Goal: Information Seeking & Learning: Find specific fact

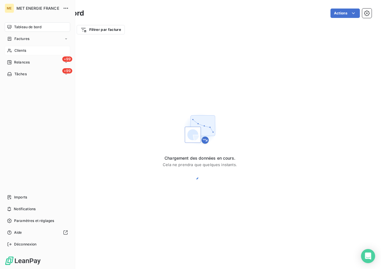
click at [9, 50] on icon at bounding box center [9, 51] width 4 height 4
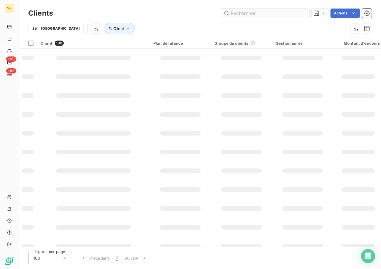
click at [260, 9] on input "text" at bounding box center [265, 13] width 88 height 9
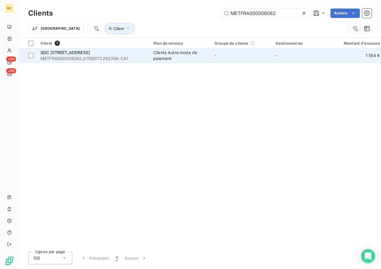
type input "METFRA000006062"
click at [80, 58] on span "METFRA000006062_01150072292306-CA1" at bounding box center [94, 58] width 106 height 6
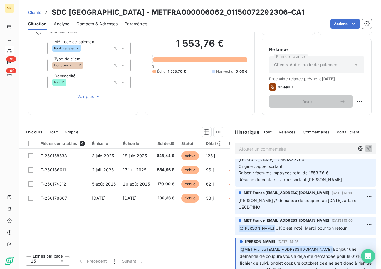
scroll to position [59, 0]
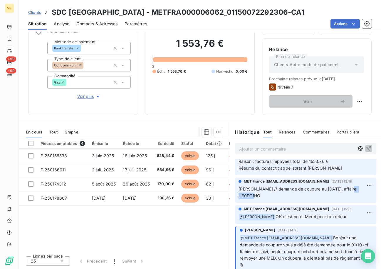
drag, startPoint x: 239, startPoint y: 196, endPoint x: 229, endPoint y: 197, distance: 9.7
click at [230, 197] on div "MET France [EMAIL_ADDRESS][DOMAIN_NAME] [DATE] 13:18 [PERSON_NAME] // demande d…" at bounding box center [305, 190] width 151 height 28
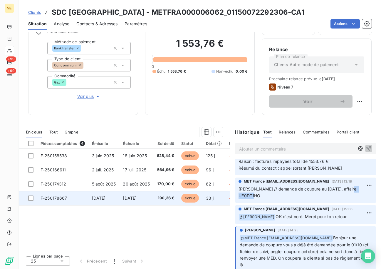
copy span "UE0DT1HO"
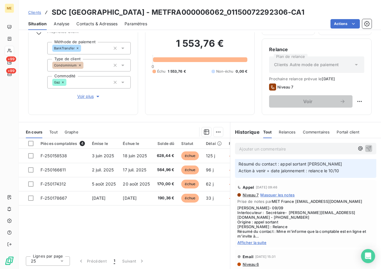
scroll to position [411, 0]
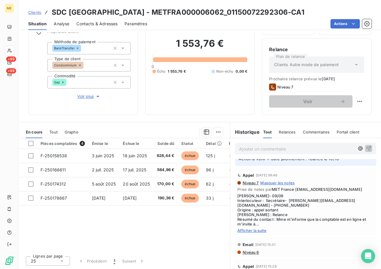
click at [250, 229] on span "Afficher la suite" at bounding box center [305, 230] width 137 height 5
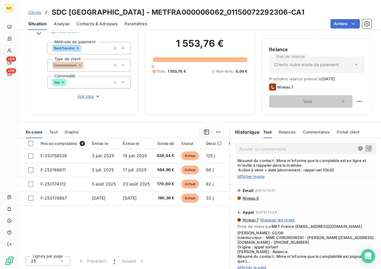
scroll to position [529, 0]
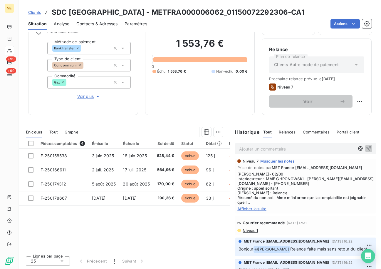
click at [254, 211] on span "Afficher la suite" at bounding box center [305, 208] width 137 height 5
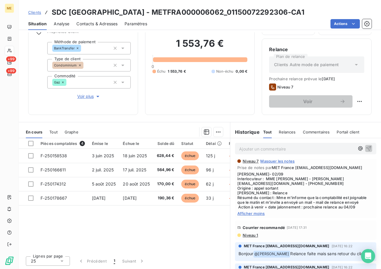
click at [254, 210] on div "Niveau 7 Masquer les notes Prise de notes par MET France [EMAIL_ADDRESS][DOMAIN…" at bounding box center [305, 187] width 137 height 57
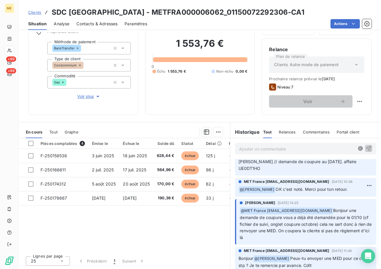
scroll to position [88, 0]
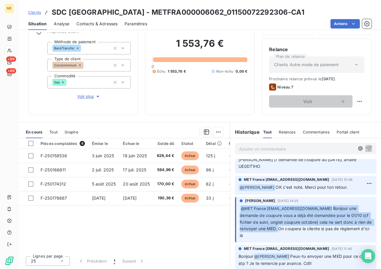
drag, startPoint x: 289, startPoint y: 228, endPoint x: 235, endPoint y: 205, distance: 59.2
click at [235, 205] on div "[PERSON_NAME] [DATE] 14:25 ﻿ @ MET France [EMAIL_ADDRESS][DOMAIN_NAME] Bonjour …" at bounding box center [305, 220] width 141 height 46
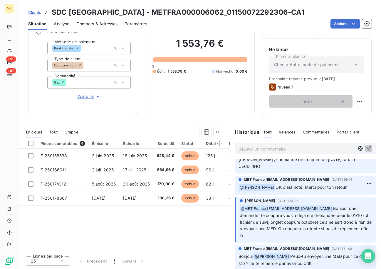
drag, startPoint x: 235, startPoint y: 205, endPoint x: 209, endPoint y: 228, distance: 34.9
click at [209, 228] on div "Pièces comptables 4 Émise le Échue le Solde dû Statut Délai Retard France Conte…" at bounding box center [124, 194] width 211 height 113
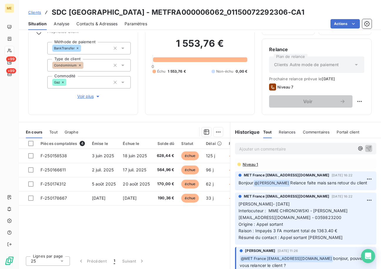
scroll to position [587, 0]
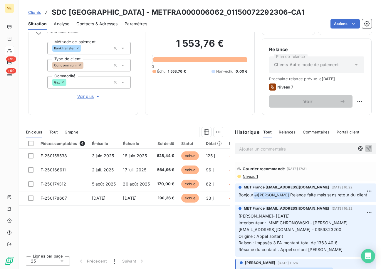
click at [247, 177] on span "Niveau 1" at bounding box center [250, 176] width 16 height 5
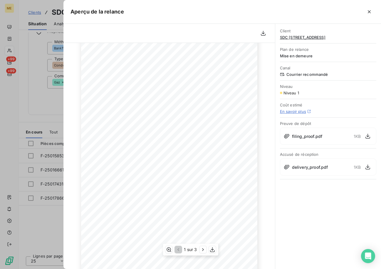
scroll to position [58, 0]
click at [364, 168] on button "button" at bounding box center [367, 166] width 9 height 9
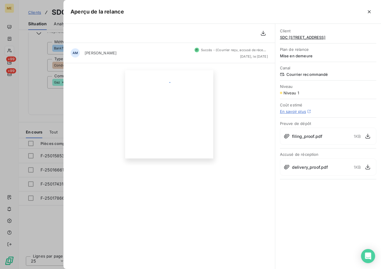
scroll to position [0, 0]
click at [366, 9] on button "button" at bounding box center [368, 11] width 9 height 9
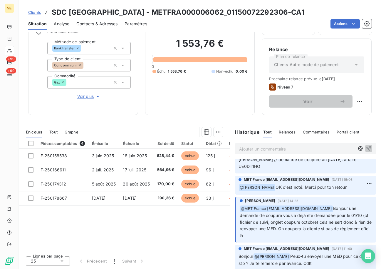
scroll to position [117, 0]
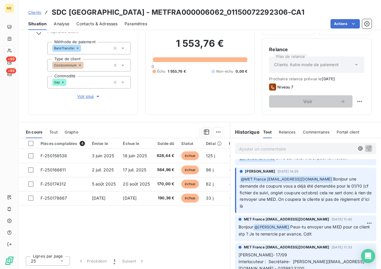
click at [182, 233] on div "Pièces comptables 4 Émise le Échue le Solde dû Statut Délai Retard France Conte…" at bounding box center [124, 194] width 211 height 113
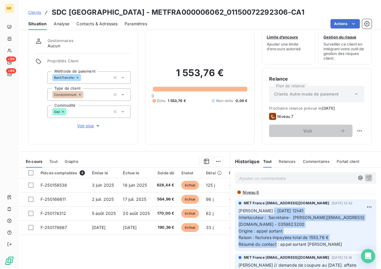
scroll to position [0, 0]
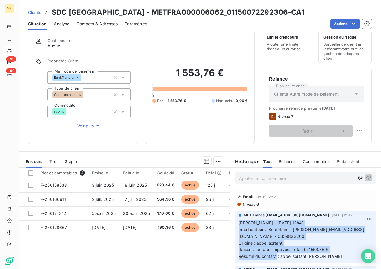
drag, startPoint x: 274, startPoint y: 228, endPoint x: 236, endPoint y: 223, distance: 38.4
click at [238, 223] on p "[PERSON_NAME] - [DATE] 12h41 Interlocuteur : Secrétaire- [PERSON_NAME][EMAIL_AD…" at bounding box center [305, 239] width 134 height 40
copy p "[PERSON_NAME] - [DATE] 12h41 Interlocuteur : Secrétaire- [PERSON_NAME][EMAIL_AD…"
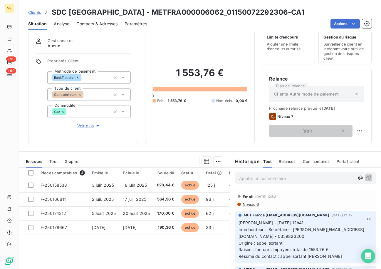
drag, startPoint x: 236, startPoint y: 223, endPoint x: 233, endPoint y: 175, distance: 48.3
click at [233, 175] on div "Ajouter un commentaire ﻿" at bounding box center [305, 177] width 151 height 21
click at [249, 180] on p "Ajouter un commentaire ﻿" at bounding box center [296, 177] width 115 height 7
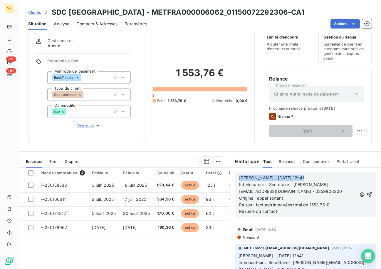
drag, startPoint x: 295, startPoint y: 178, endPoint x: 234, endPoint y: 178, distance: 61.1
click at [235, 178] on div "[PERSON_NAME] - [DATE] 12h41 Interlocuteur : Secrétaire- [PERSON_NAME][EMAIL_AD…" at bounding box center [305, 194] width 141 height 44
click at [338, 191] on p "Interlocuteur : Secrétaire- [PERSON_NAME][EMAIL_ADDRESS][DOMAIN_NAME] - 0359823…" at bounding box center [298, 188] width 118 height 14
click at [330, 189] on span "Interlocuteur : Secrétaire- [PERSON_NAME][EMAIL_ADDRESS][DOMAIN_NAME] - 0359823…" at bounding box center [290, 188] width 103 height 12
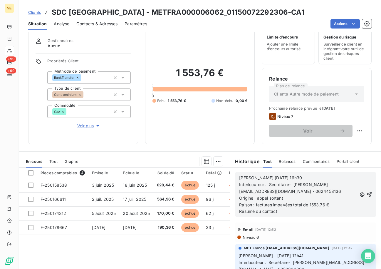
click at [312, 195] on p "Origine : appel sortant" at bounding box center [298, 198] width 118 height 7
click at [312, 191] on span "Interlocuteur : Secrétaire- [PERSON_NAME][EMAIL_ADDRESS][DOMAIN_NAME] - 0624458…" at bounding box center [290, 188] width 102 height 12
click at [268, 199] on span "Origine : appel sortant" at bounding box center [261, 197] width 44 height 5
click at [284, 211] on p "Résumé du contact" at bounding box center [298, 211] width 118 height 7
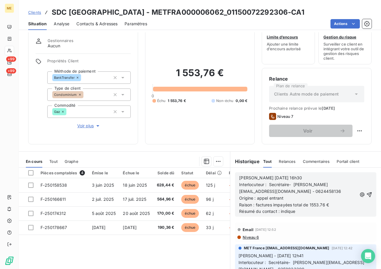
click at [303, 191] on span "Interlocuteur : Secrétaire- [PERSON_NAME][EMAIL_ADDRESS][DOMAIN_NAME] - 0624458…" at bounding box center [290, 188] width 102 height 12
drag, startPoint x: 304, startPoint y: 191, endPoint x: 230, endPoint y: 189, distance: 74.3
click at [230, 189] on div "[PERSON_NAME] [DATE] 16h30 Interlocuteur : Secrétaire- [PERSON_NAME][EMAIL_ADDR…" at bounding box center [305, 194] width 151 height 54
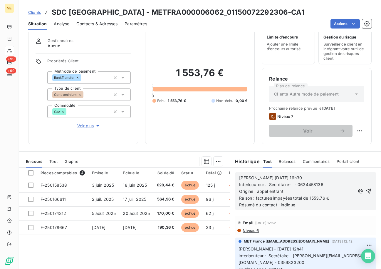
click at [300, 204] on p "Résumé du contact : indique" at bounding box center [296, 204] width 115 height 7
drag, startPoint x: 322, startPoint y: 204, endPoint x: 278, endPoint y: 205, distance: 43.8
click at [278, 205] on p "Résumé du contact : indique ne pas avoir" at bounding box center [296, 204] width 115 height 7
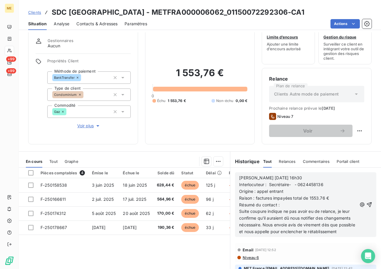
click at [363, 206] on div "[PERSON_NAME] [DATE] 16h30 Interlocuteur : Secrétaire- - [PHONE_NUMBER] Origine…" at bounding box center [305, 204] width 141 height 65
